Goal: Navigation & Orientation: Find specific page/section

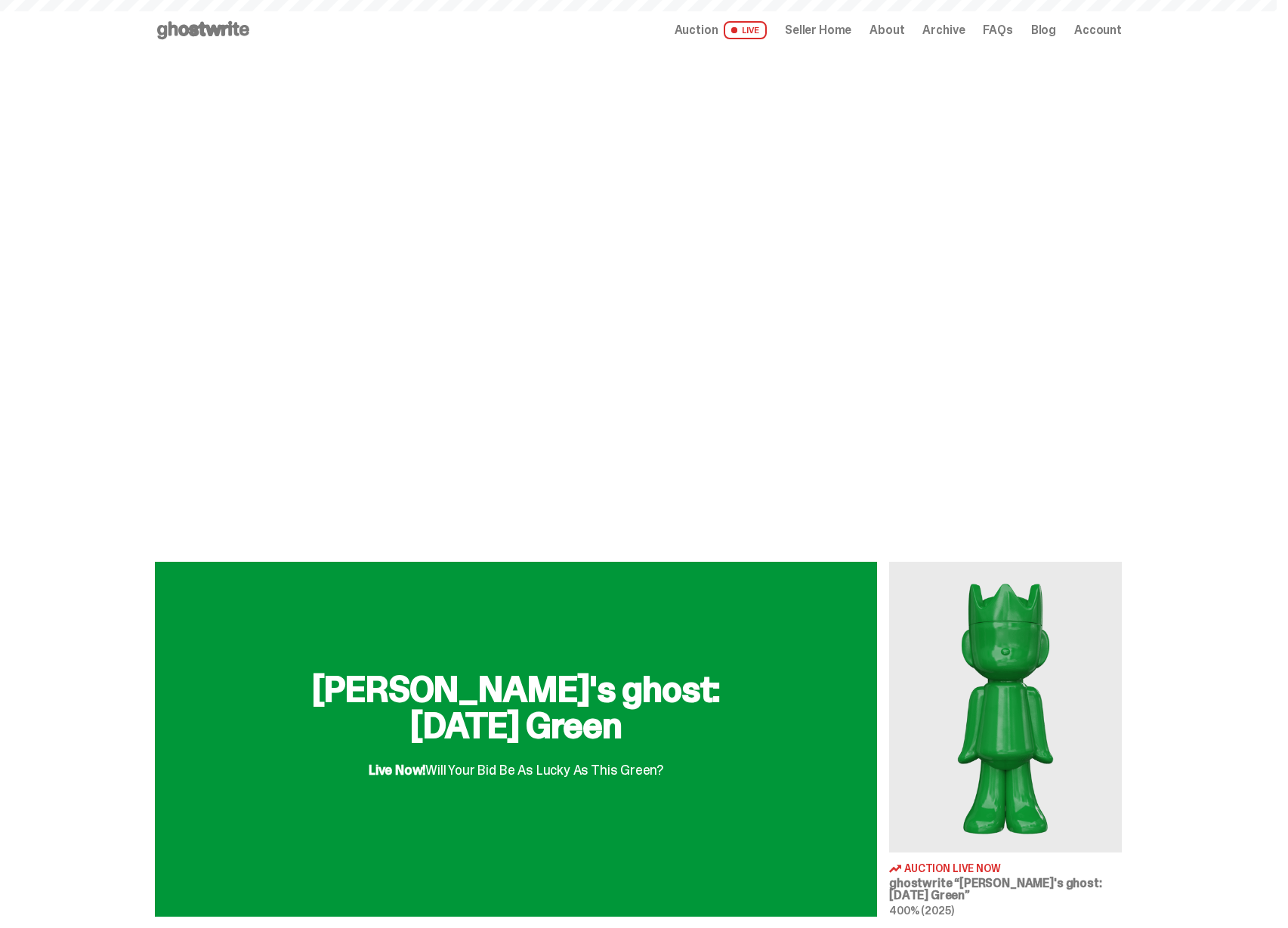
click at [604, 702] on h2 "[PERSON_NAME]'s ghost: [DATE] Green" at bounding box center [516, 708] width 484 height 73
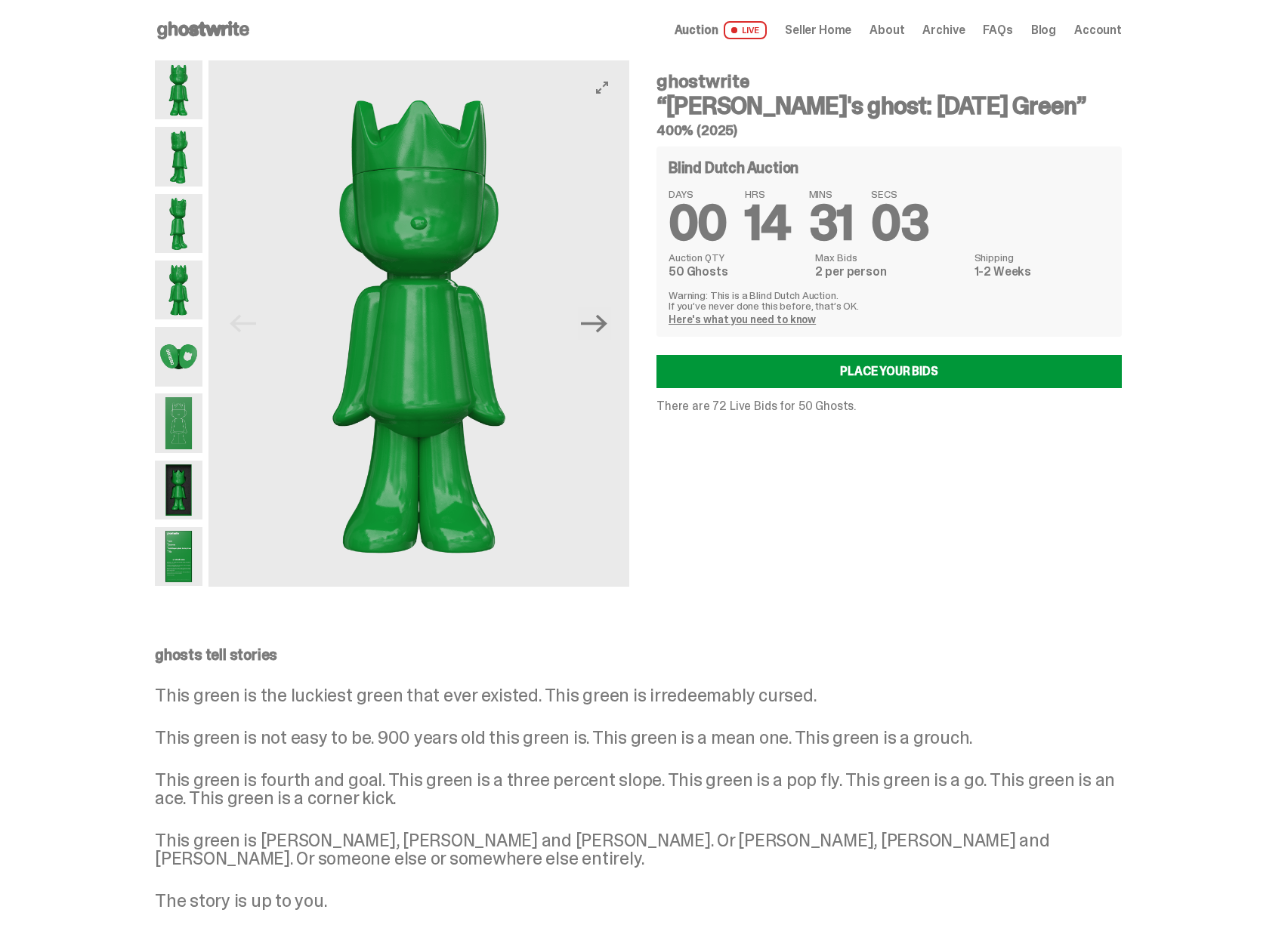
click at [451, 328] on img at bounding box center [418, 323] width 420 height 527
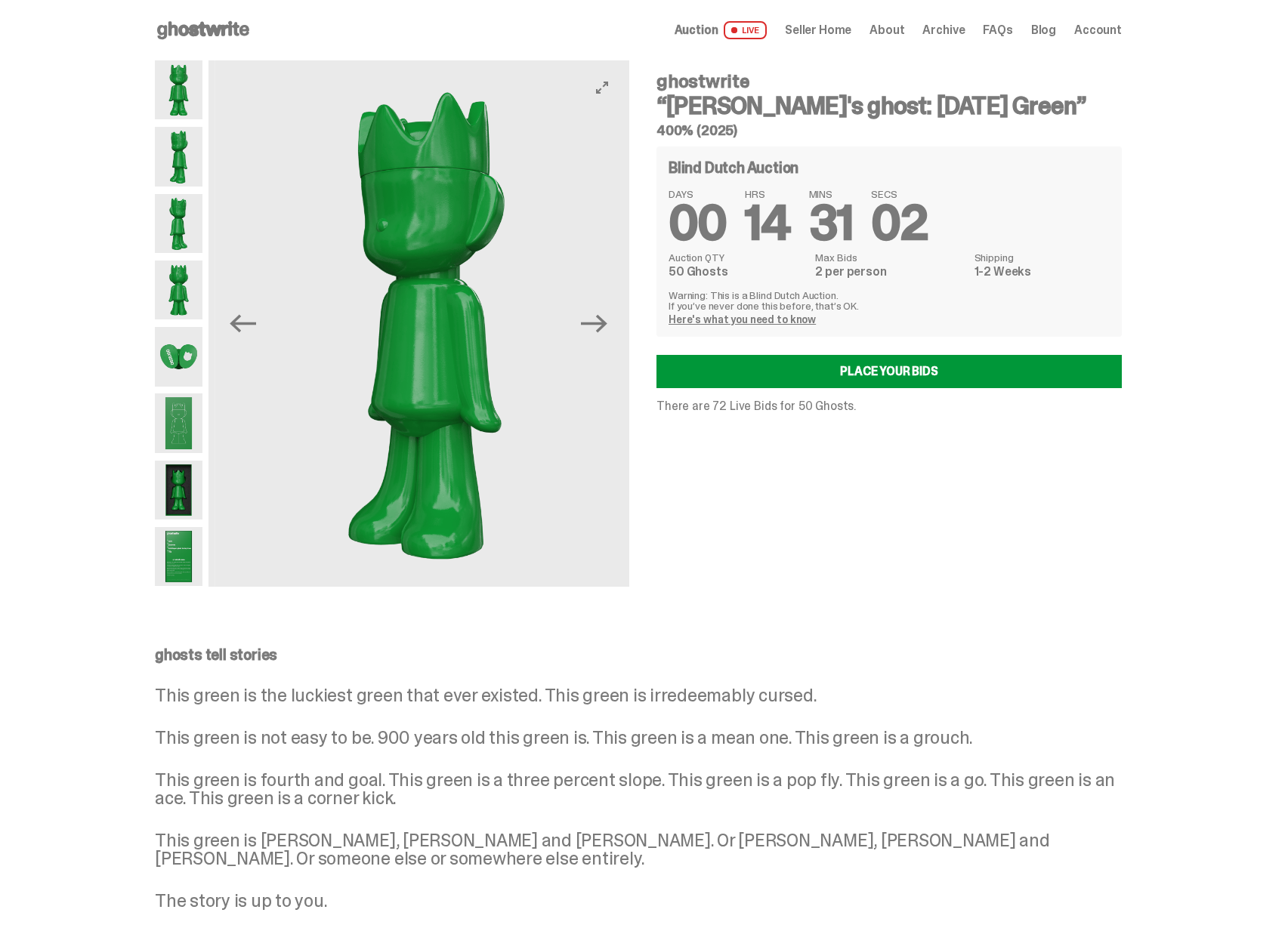
click at [413, 327] on img at bounding box center [424, 323] width 420 height 527
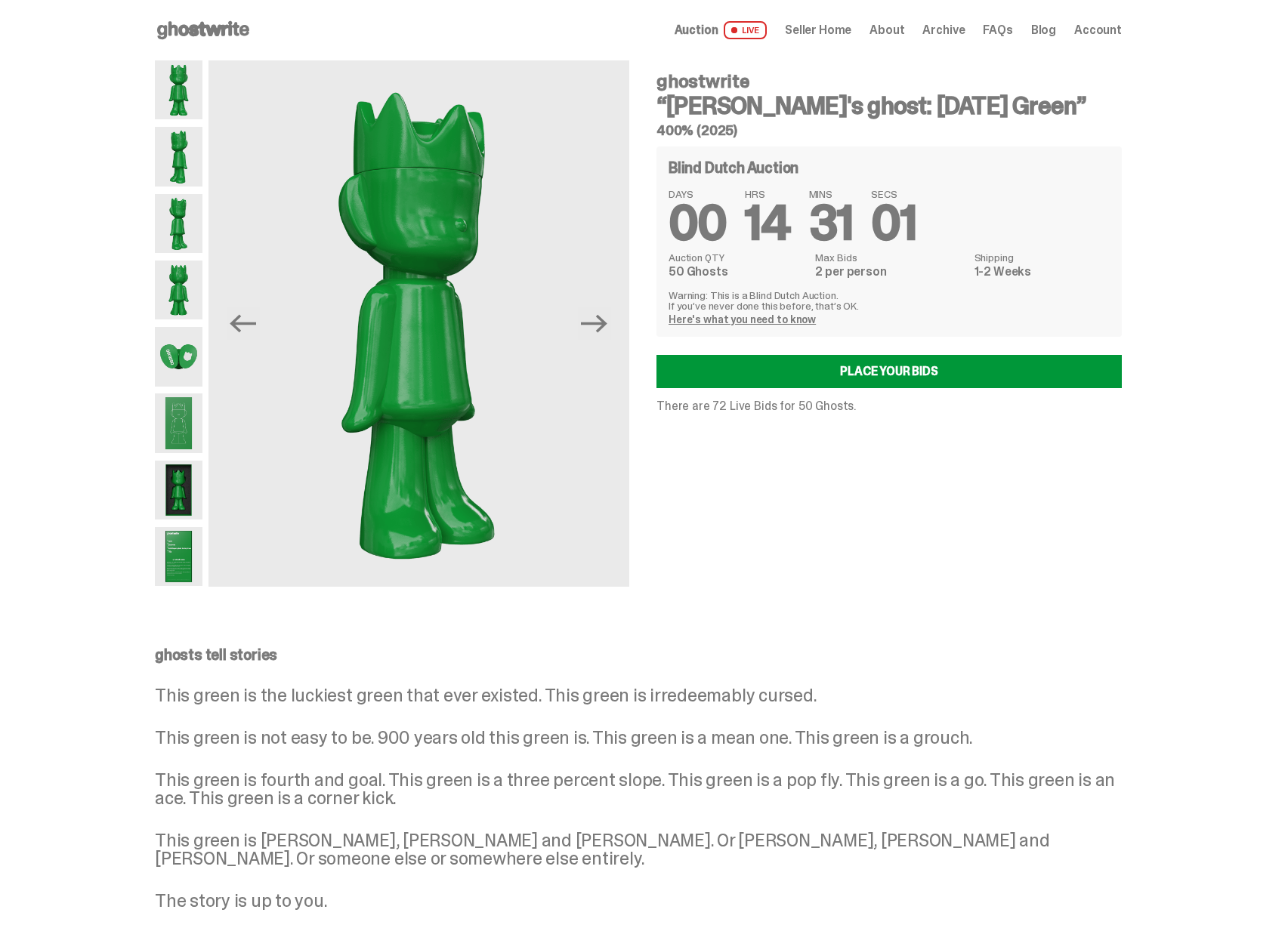
click at [203, 42] on div "Open main menu Home Auction LIVE Seller Home About Archive FAQs Blog Account" at bounding box center [637, 30] width 966 height 60
click at [211, 30] on icon at bounding box center [203, 30] width 97 height 24
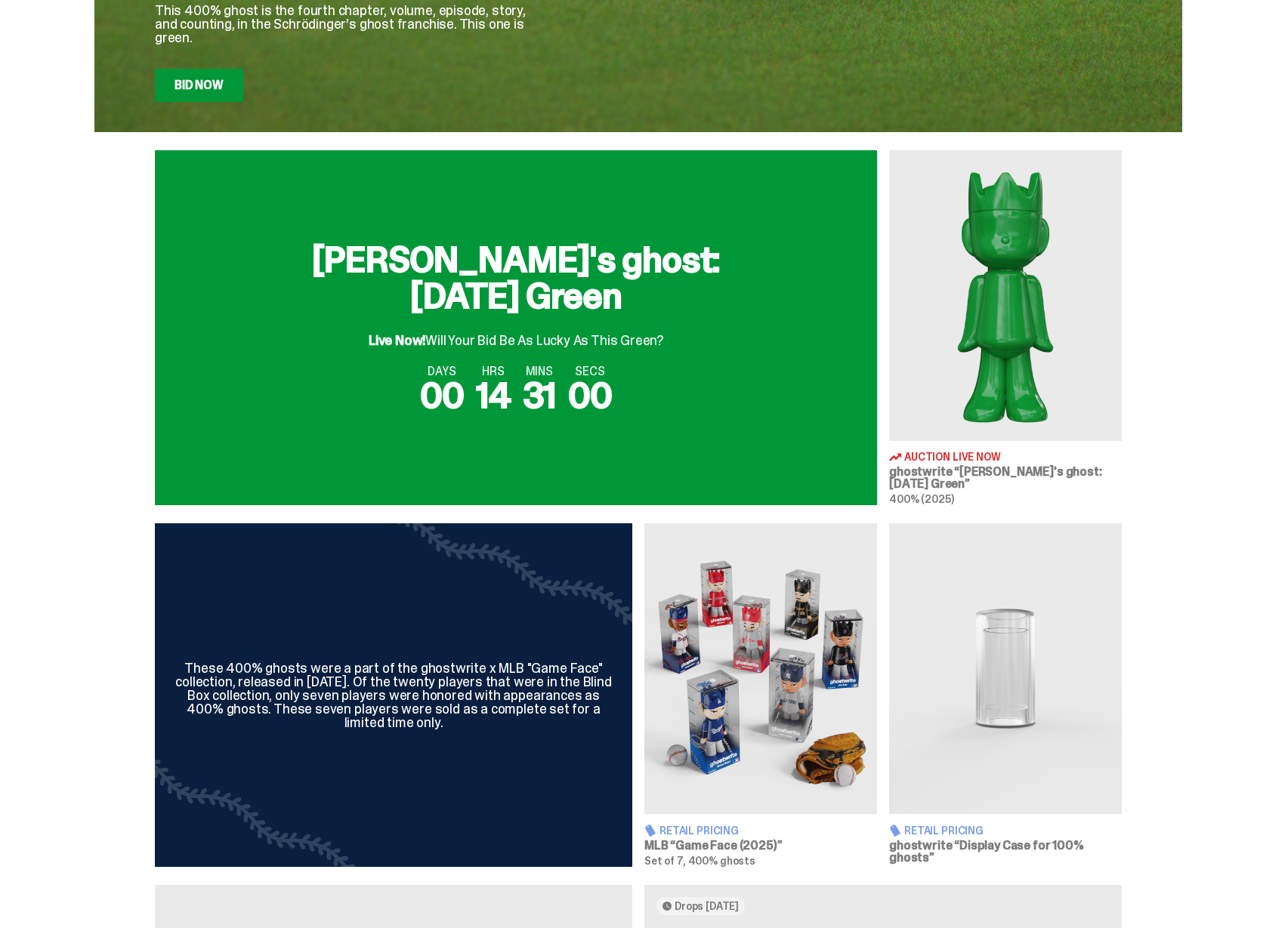
scroll to position [438, 0]
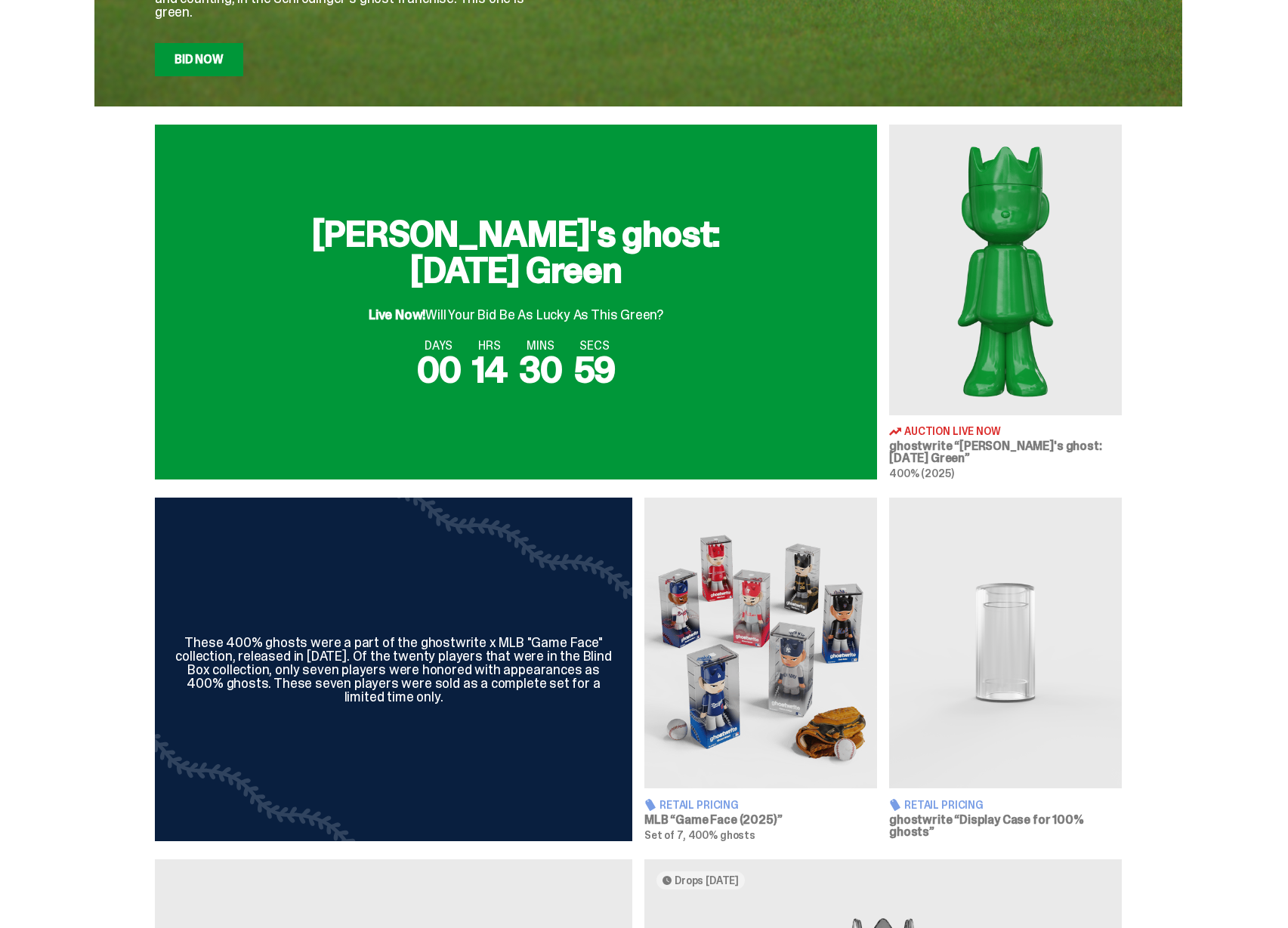
click at [633, 391] on div "[PERSON_NAME]'s ghost: [DATE] Green Live Now! Will Your Bid Be As Lucky As This…" at bounding box center [515, 302] width 722 height 355
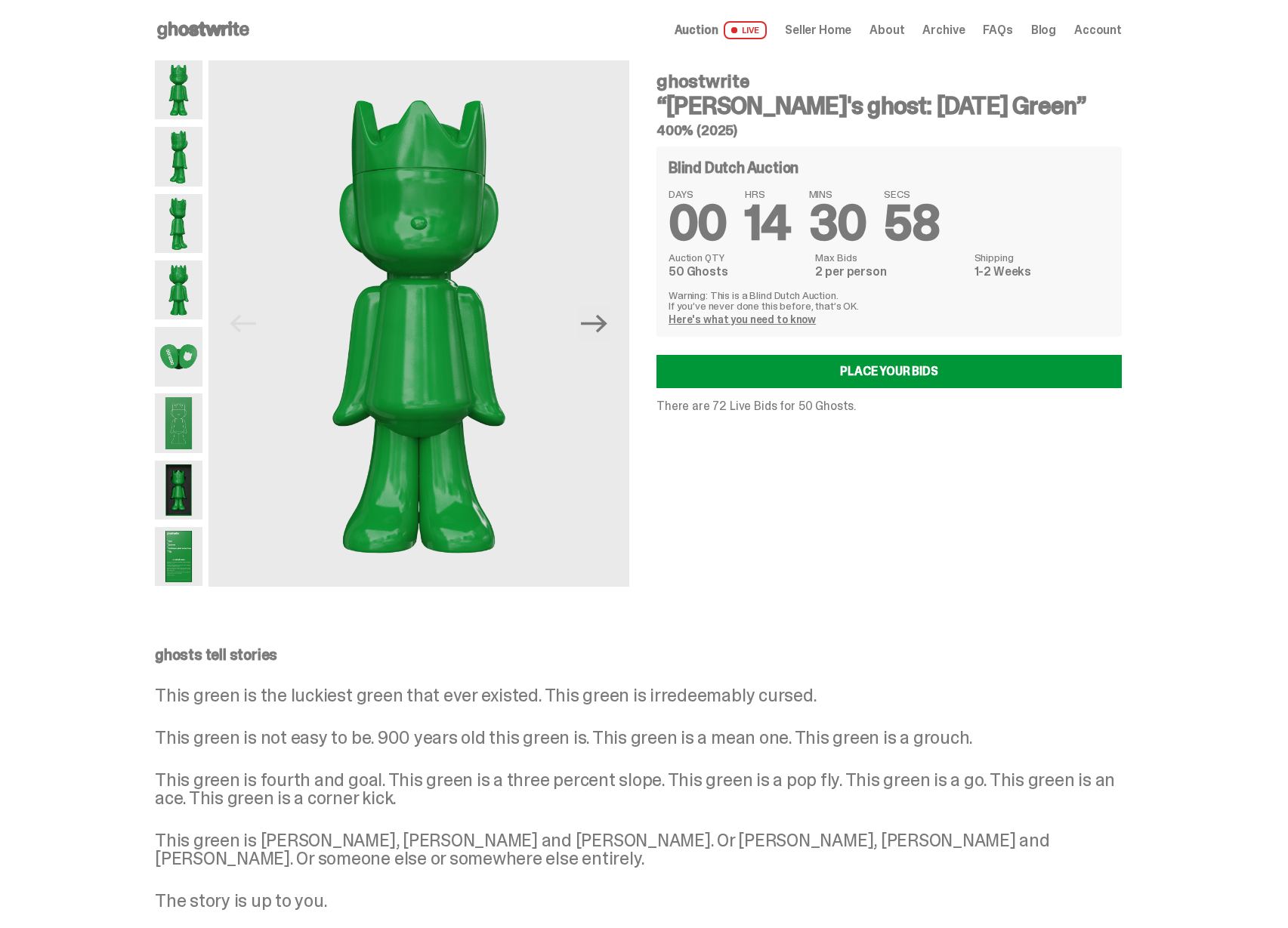
click at [204, 29] on icon at bounding box center [203, 30] width 97 height 24
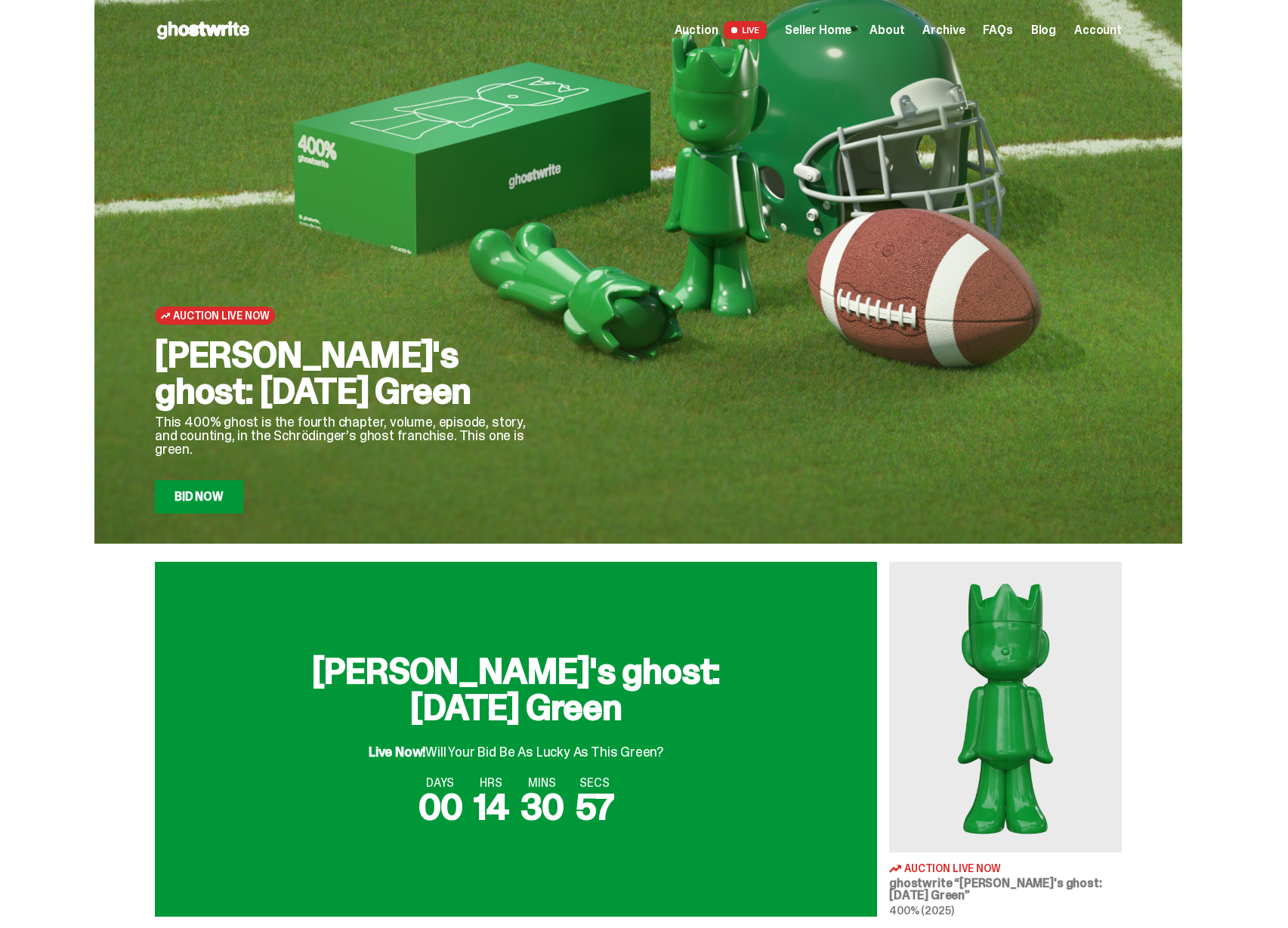
click at [714, 29] on span "Auction" at bounding box center [697, 30] width 44 height 12
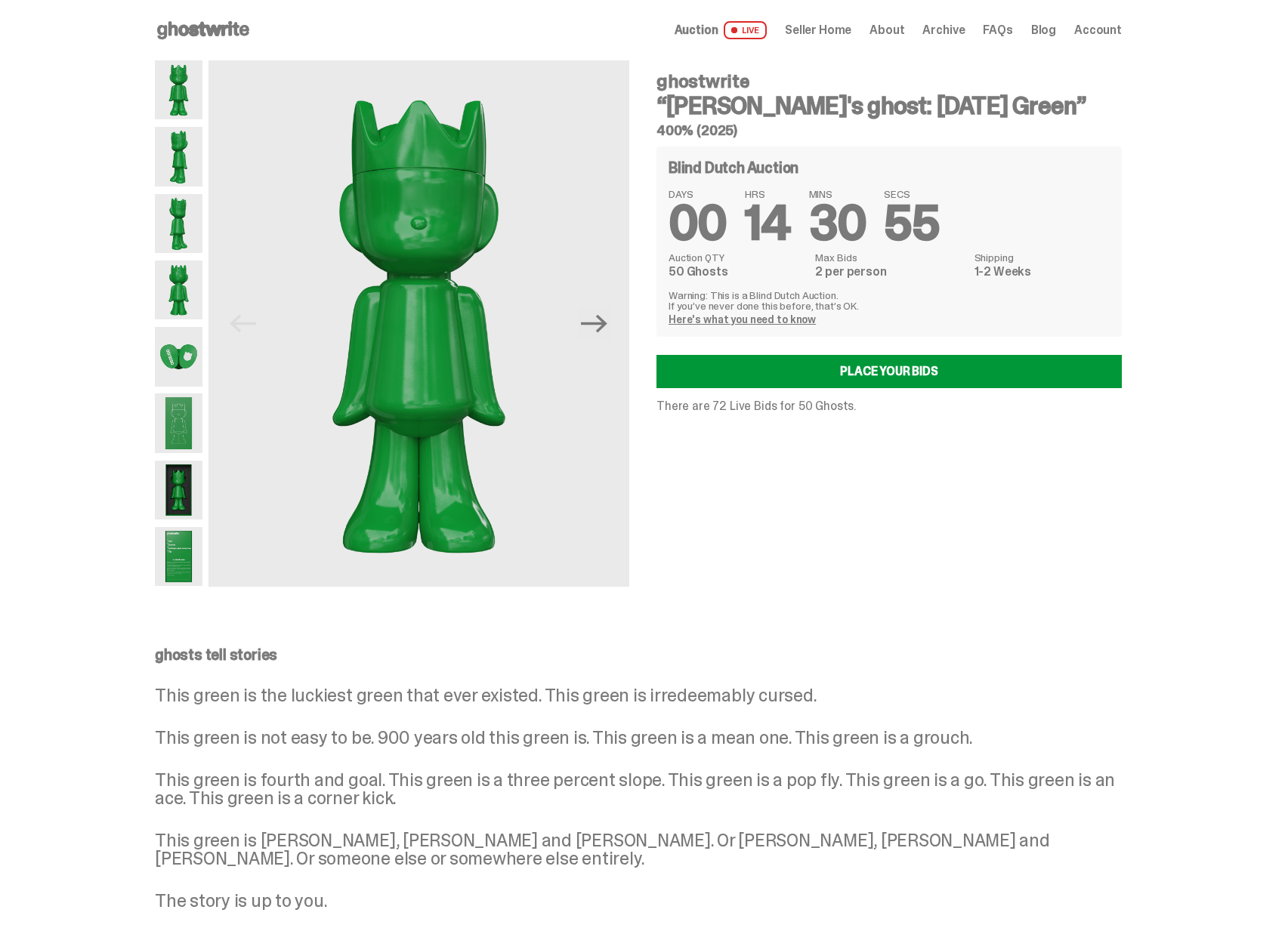
click at [830, 30] on span "Seller Home" at bounding box center [818, 30] width 66 height 12
